Goal: Task Accomplishment & Management: Use online tool/utility

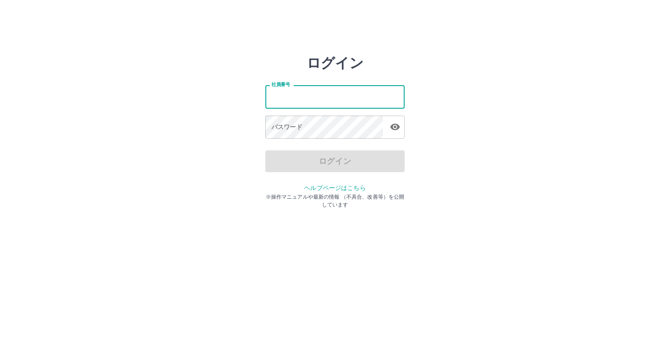
click at [275, 93] on input "社員番号" at bounding box center [334, 96] width 139 height 23
type input "*******"
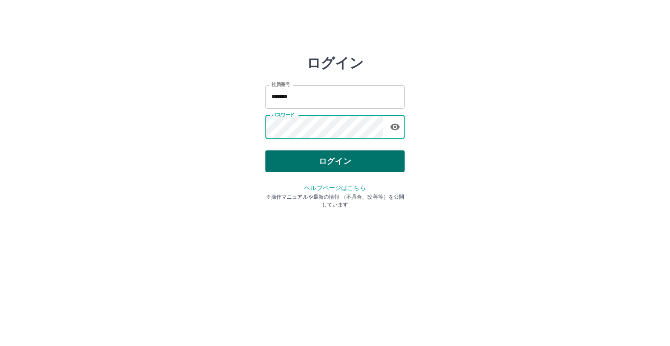
click at [332, 166] on button "ログイン" at bounding box center [334, 162] width 139 height 22
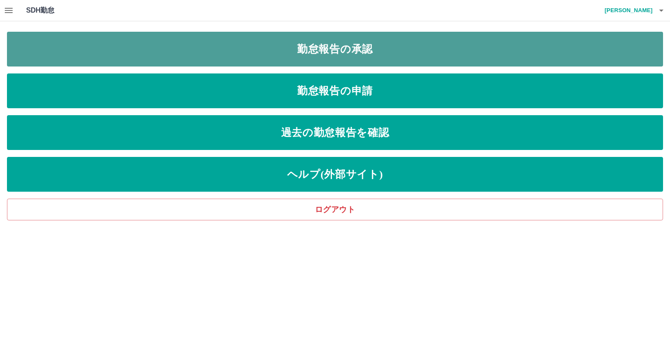
click at [322, 50] on link "勤怠報告の承認" at bounding box center [335, 49] width 656 height 35
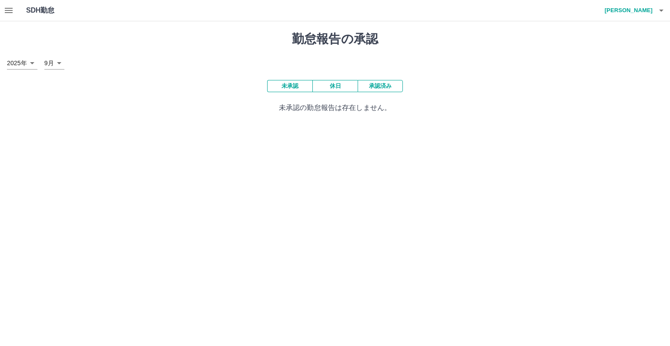
click at [382, 87] on button "承認済み" at bounding box center [380, 86] width 45 height 12
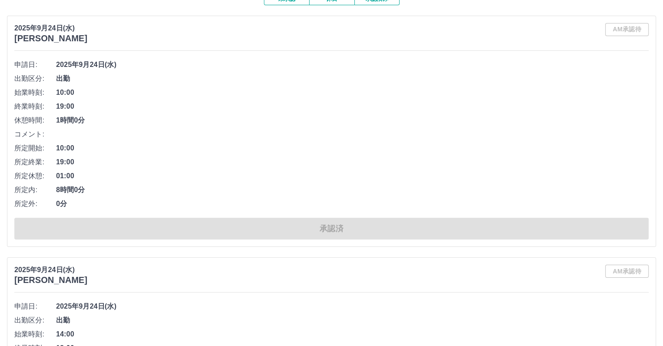
scroll to position [131, 0]
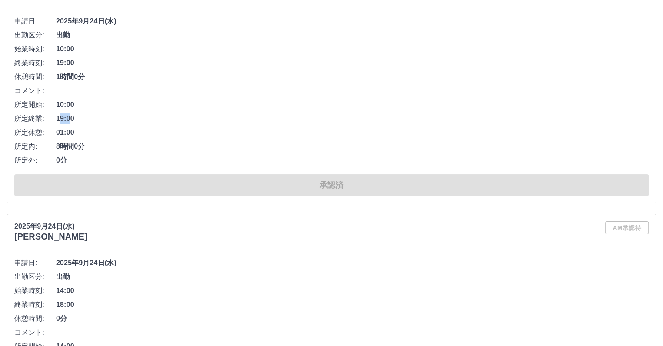
drag, startPoint x: 72, startPoint y: 117, endPoint x: 58, endPoint y: 117, distance: 13.9
click at [58, 117] on span "19:00" at bounding box center [352, 119] width 593 height 10
drag, startPoint x: 76, startPoint y: 116, endPoint x: 57, endPoint y: 120, distance: 18.7
click at [57, 120] on span "19:00" at bounding box center [352, 119] width 593 height 10
click at [159, 134] on span "01:00" at bounding box center [352, 132] width 593 height 10
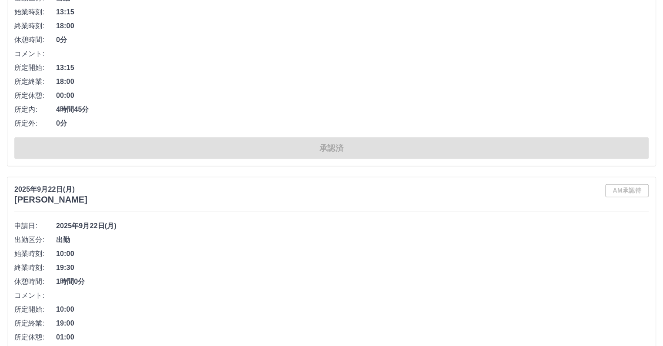
scroll to position [2219, 0]
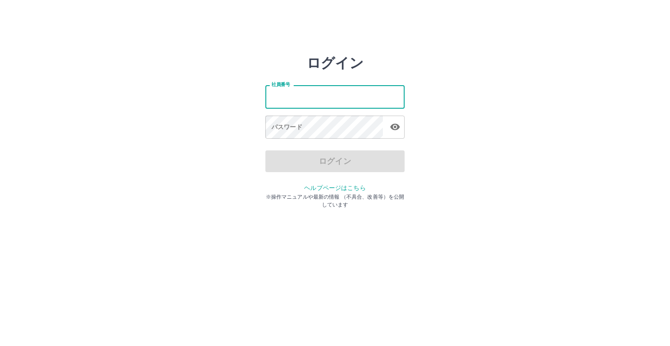
click at [270, 102] on input "社員番号" at bounding box center [334, 96] width 139 height 23
type input "*******"
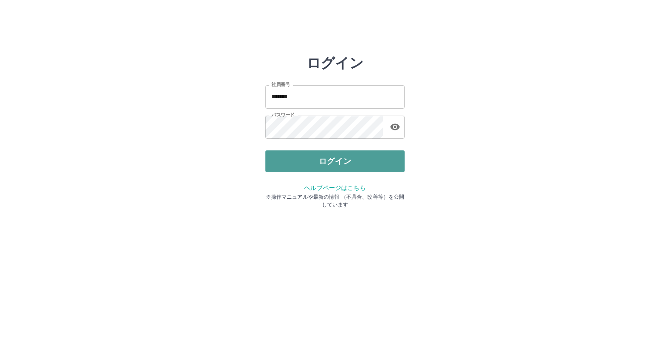
click at [326, 166] on button "ログイン" at bounding box center [334, 162] width 139 height 22
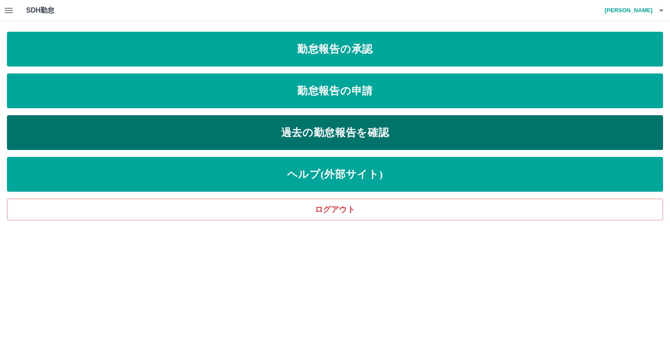
click at [352, 134] on link "過去の勤怠報告を確認" at bounding box center [335, 132] width 656 height 35
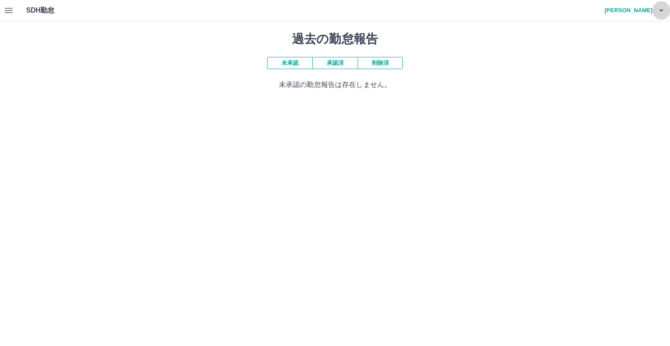
click at [659, 12] on icon "button" at bounding box center [661, 10] width 10 height 10
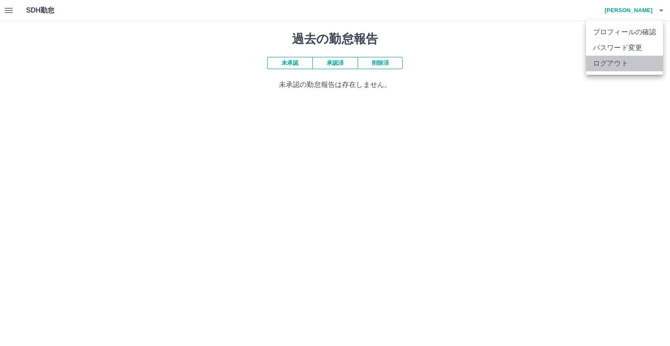
click at [604, 62] on li "ログアウト" at bounding box center [624, 64] width 77 height 16
